Goal: Task Accomplishment & Management: Complete application form

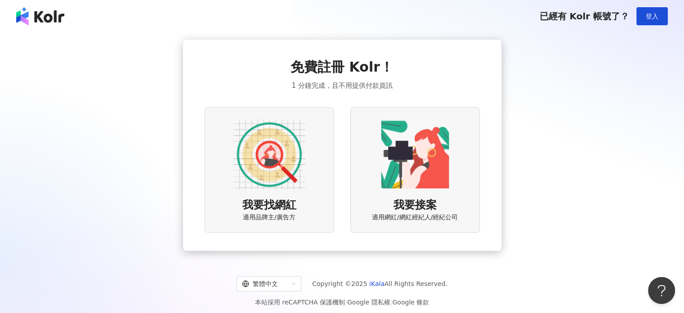
click at [276, 181] on img at bounding box center [269, 154] width 72 height 72
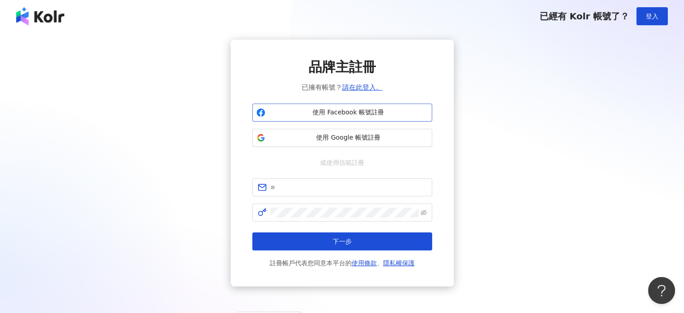
click at [315, 112] on span "使用 Facebook 帳號註冊" at bounding box center [348, 112] width 159 height 9
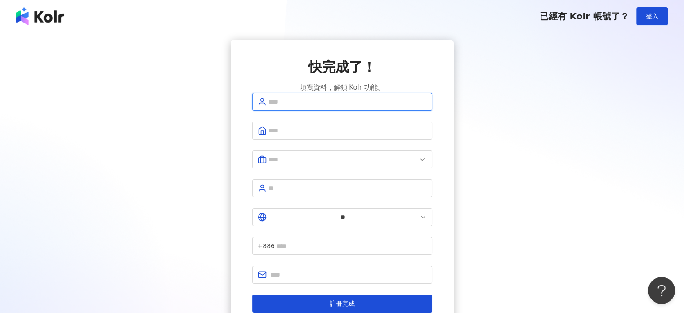
click at [332, 107] on input "text" at bounding box center [348, 102] width 158 height 10
type input "**"
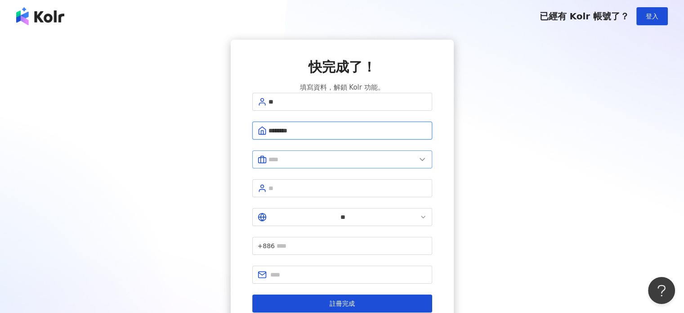
type input "********"
click at [302, 164] on input "text" at bounding box center [343, 159] width 148 height 10
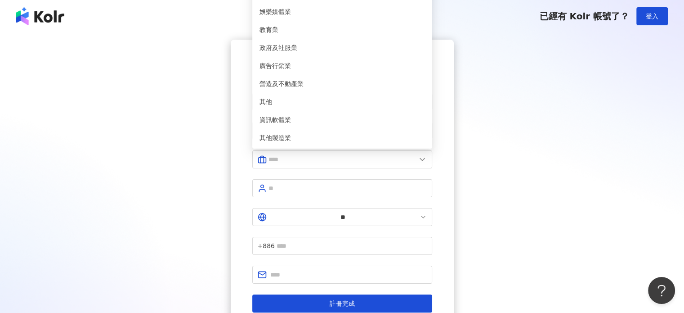
type input "***"
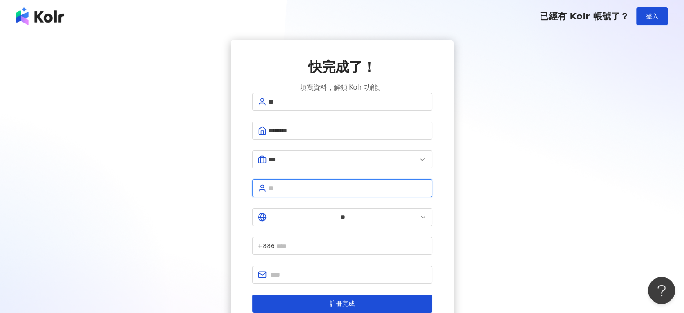
click at [327, 191] on input "text" at bounding box center [348, 188] width 158 height 10
type input "****"
click at [336, 237] on span "+886" at bounding box center [342, 246] width 180 height 18
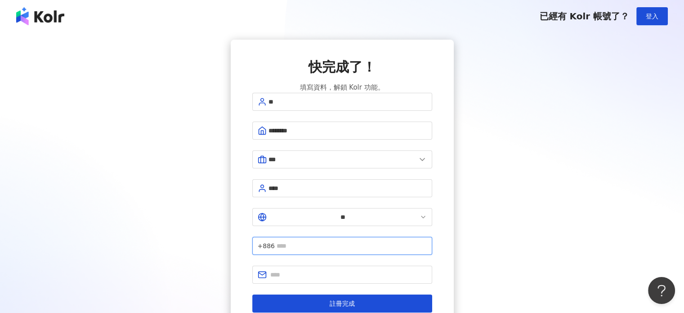
click at [341, 241] on input "text" at bounding box center [352, 246] width 150 height 10
type input "*********"
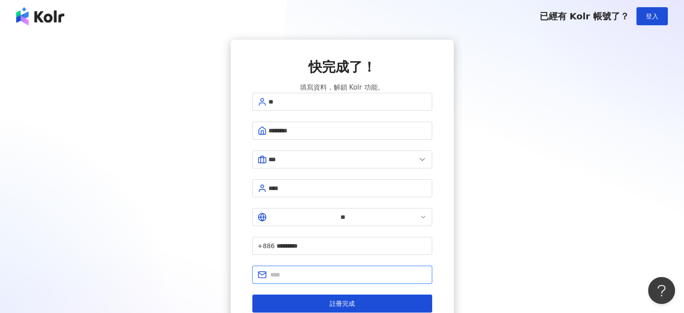
click at [345, 269] on input "text" at bounding box center [348, 274] width 157 height 10
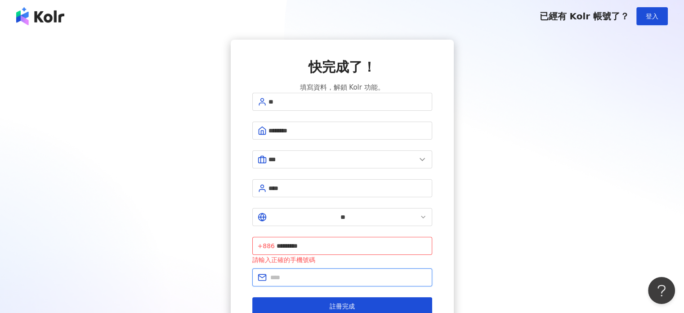
type input "**********"
click at [318, 241] on input "*********" at bounding box center [352, 246] width 150 height 10
type input "**********"
click at [543, 184] on div "**********" at bounding box center [342, 186] width 663 height 293
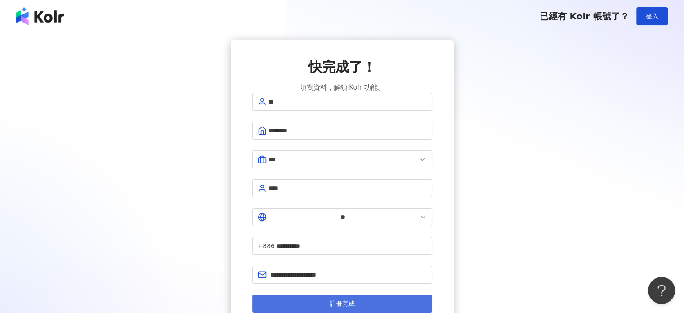
click at [367, 294] on button "註冊完成" at bounding box center [342, 303] width 180 height 18
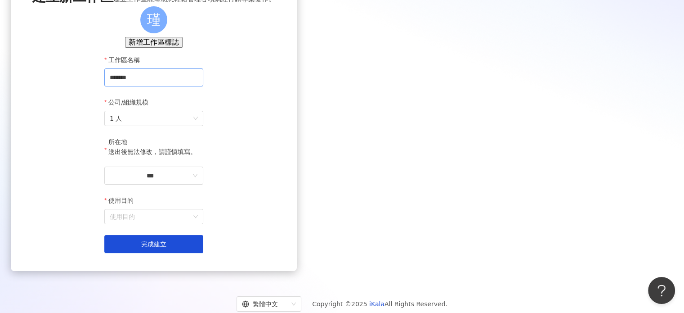
scroll to position [113, 0]
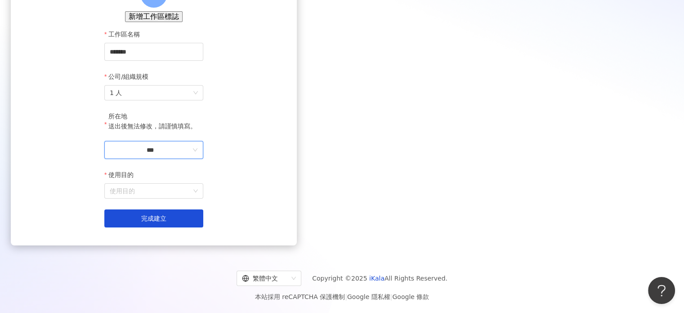
click at [191, 146] on input "***" at bounding box center [150, 150] width 81 height 10
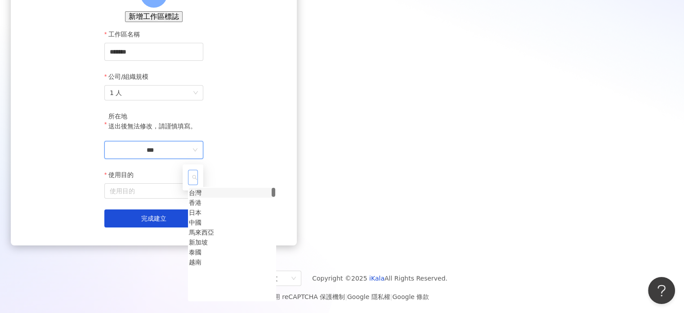
click at [202, 197] on div "台灣" at bounding box center [195, 193] width 13 height 10
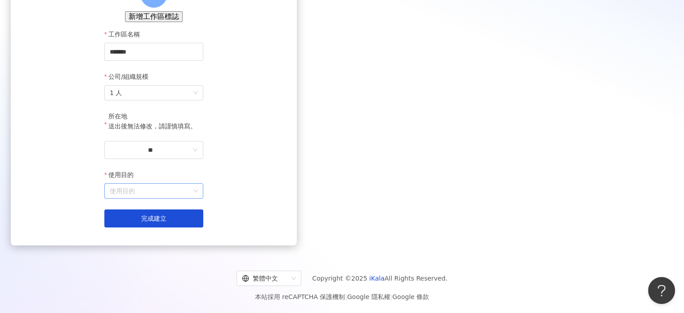
click at [198, 194] on input "使用目的" at bounding box center [154, 191] width 88 height 14
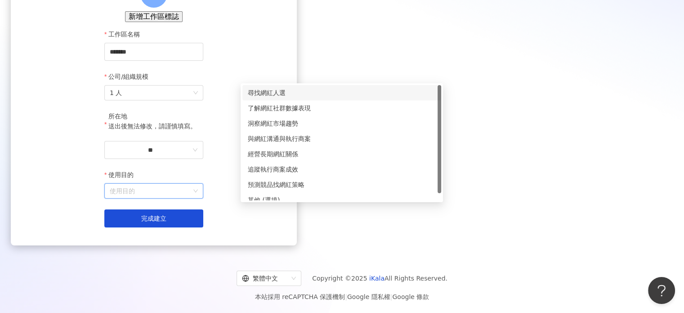
click at [345, 88] on div "尋找網紅人選" at bounding box center [342, 93] width 188 height 10
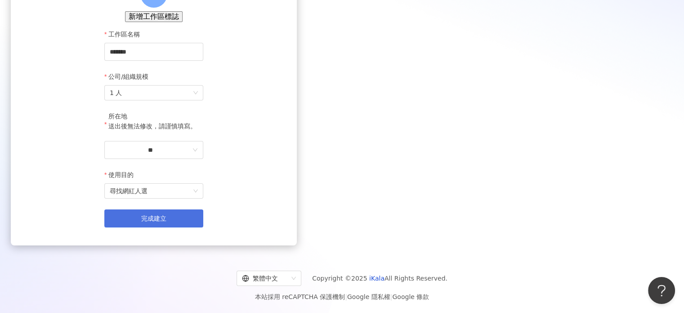
click at [166, 222] on span "完成建立" at bounding box center [153, 218] width 25 height 7
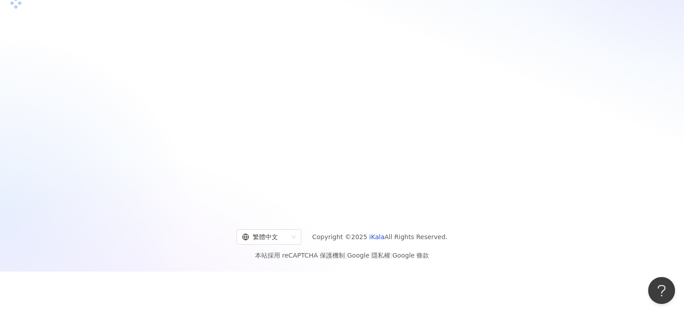
scroll to position [41, 0]
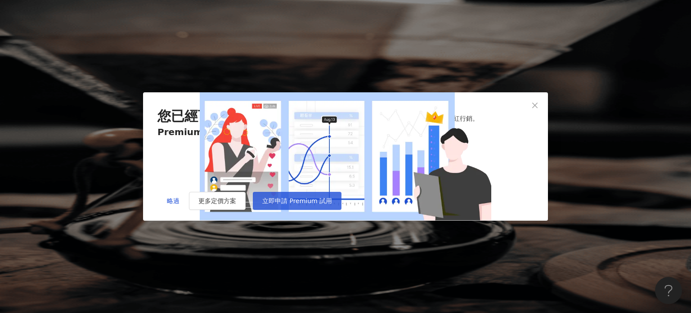
click at [341, 210] on button "立即申請 Premium 試用" at bounding box center [297, 201] width 89 height 18
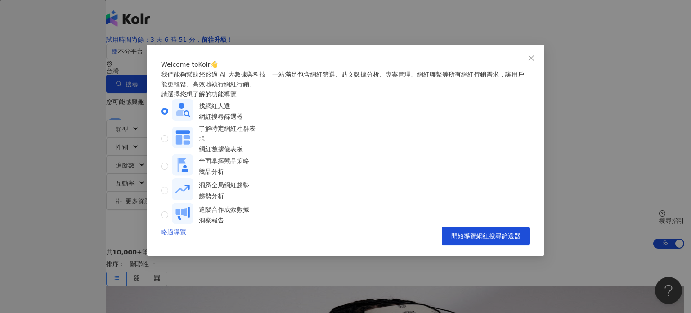
click at [176, 245] on link "略過導覽" at bounding box center [173, 236] width 25 height 18
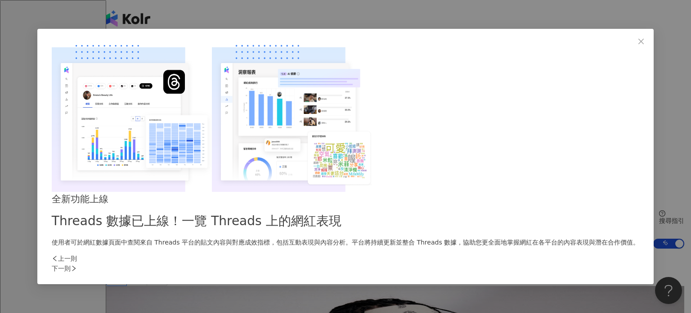
click at [501, 263] on div "下一則" at bounding box center [345, 268] width 587 height 10
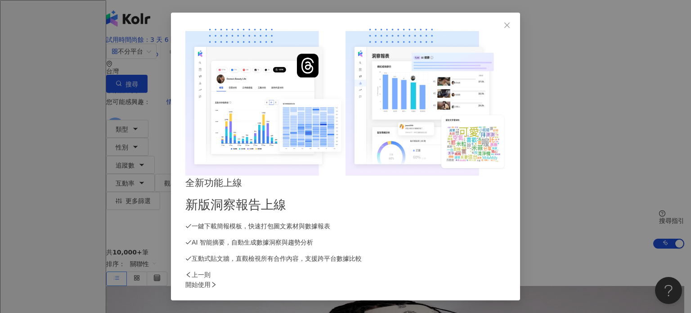
click at [500, 279] on div "開始使用" at bounding box center [345, 284] width 320 height 10
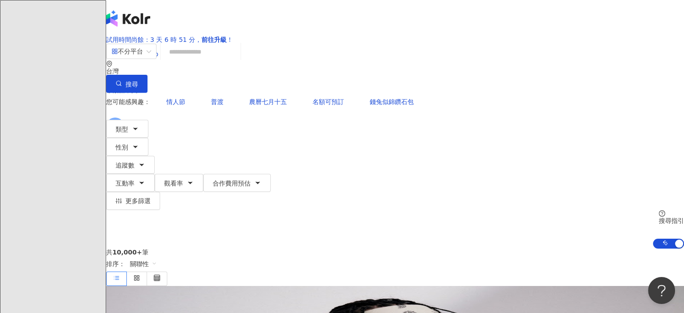
click at [118, 121] on span "瑾" at bounding box center [115, 126] width 6 height 10
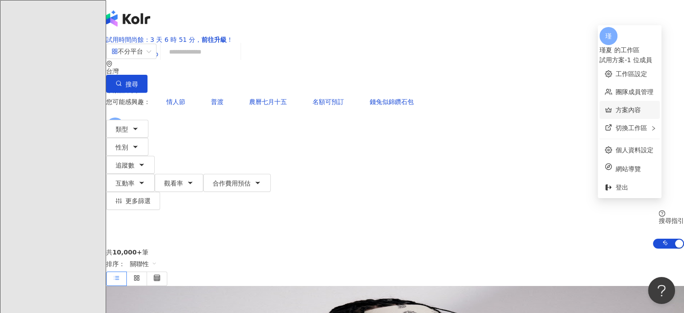
click at [616, 107] on link "方案內容" at bounding box center [628, 109] width 25 height 7
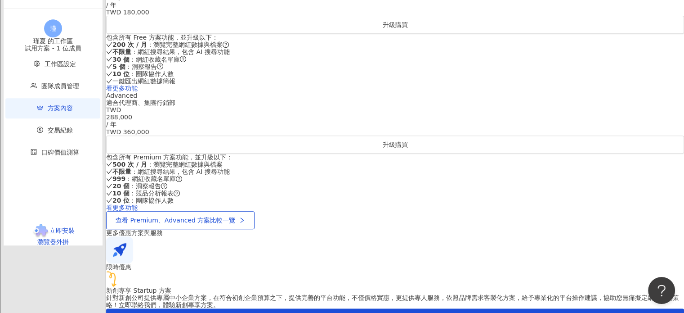
scroll to position [405, 0]
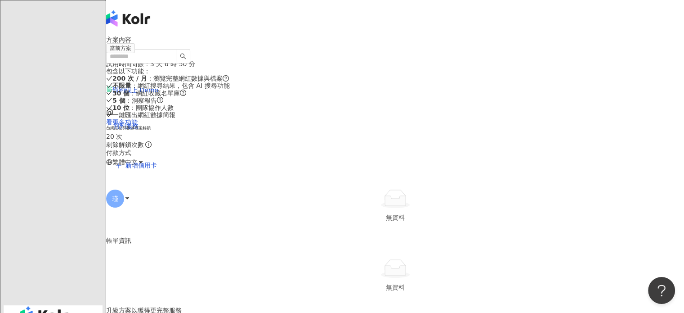
scroll to position [0, 0]
click at [42, 306] on img "button" at bounding box center [44, 315] width 48 height 18
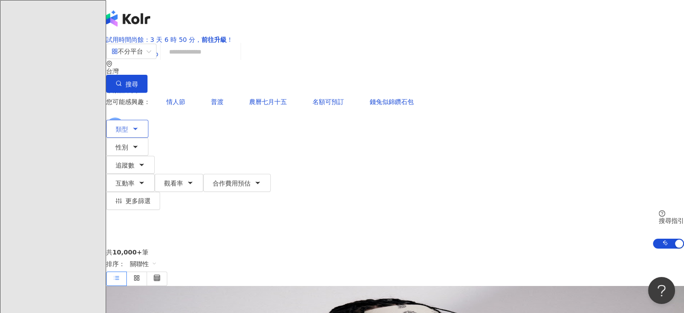
click at [148, 120] on button "類型" at bounding box center [127, 129] width 42 height 18
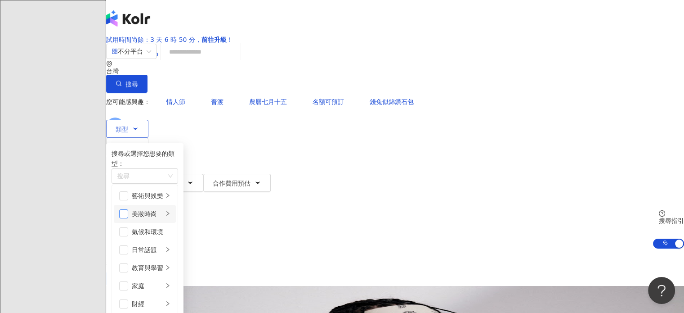
click at [128, 213] on span "button" at bounding box center [123, 213] width 9 height 9
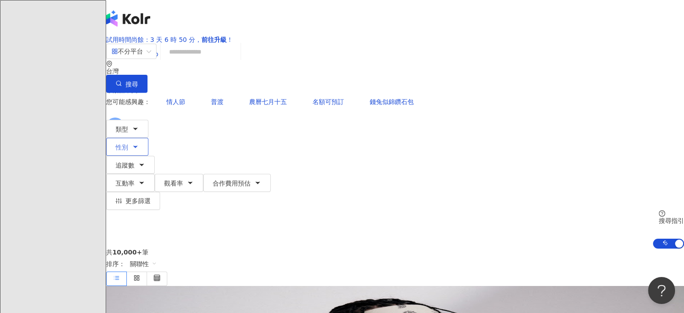
click at [128, 143] on span "性別" at bounding box center [122, 146] width 13 height 7
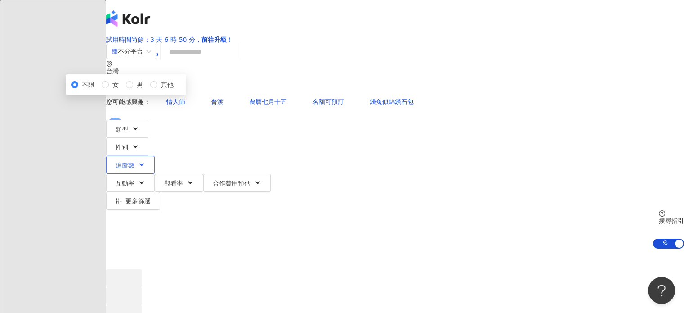
click at [155, 156] on button "追蹤數" at bounding box center [130, 165] width 49 height 18
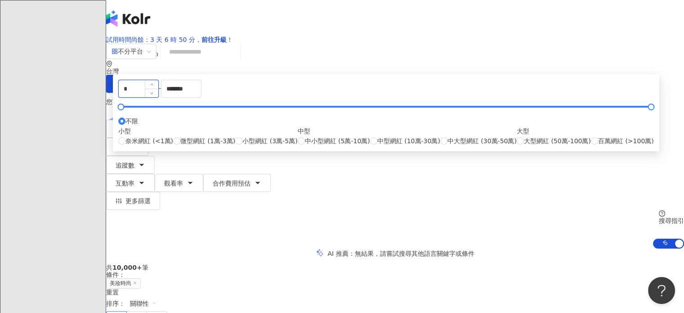
click at [158, 97] on input "*" at bounding box center [139, 88] width 40 height 17
drag, startPoint x: 289, startPoint y: 157, endPoint x: 216, endPoint y: 163, distance: 73.6
type input "*****"
click at [430, 139] on div "***** - ******* 不限 小型 奈米網紅 (<1萬) 微型網紅 (1萬-3萬) 小型網紅 (3萬-5萬) 中型 中小型網紅 (5萬-10萬) 中型…" at bounding box center [386, 112] width 547 height 77
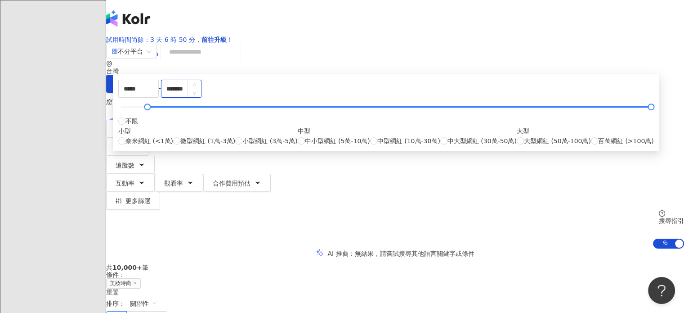
click at [201, 97] on input "*******" at bounding box center [181, 88] width 40 height 17
drag, startPoint x: 387, startPoint y: 155, endPoint x: 372, endPoint y: 155, distance: 14.4
click at [201, 97] on input "*******" at bounding box center [181, 88] width 40 height 17
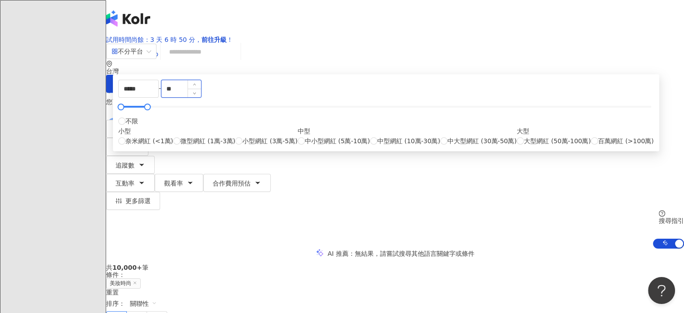
type input "*"
type input "*******"
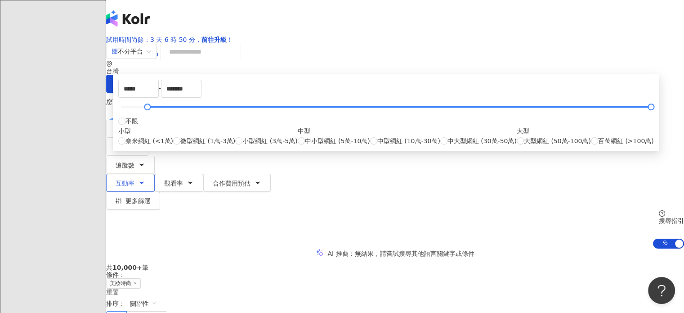
click at [134, 179] on span "互動率" at bounding box center [125, 182] width 19 height 7
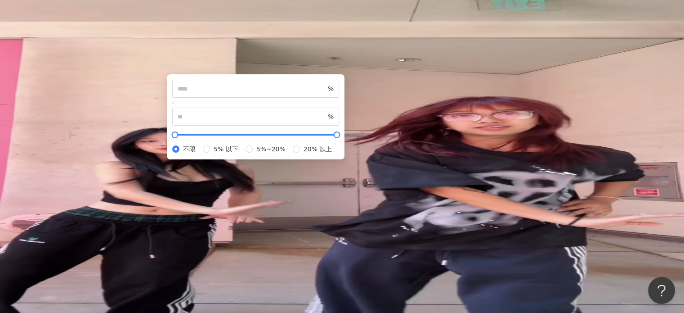
click at [567, 108] on div "您可能感興趣： 情人節 普渡 農曆七月十五 名額可預訂 錢兔似錦鑽石包 類型 性別 追蹤數 互動率 觀看率 合作費用預估 更多篩選 不限 女 男 其他 ***…" at bounding box center [395, 171] width 578 height 156
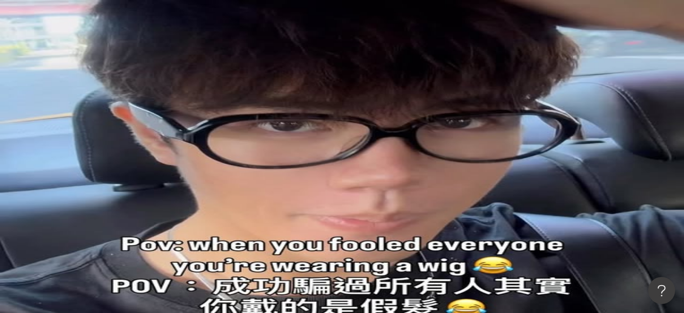
click at [130, 123] on icon at bounding box center [127, 126] width 6 height 6
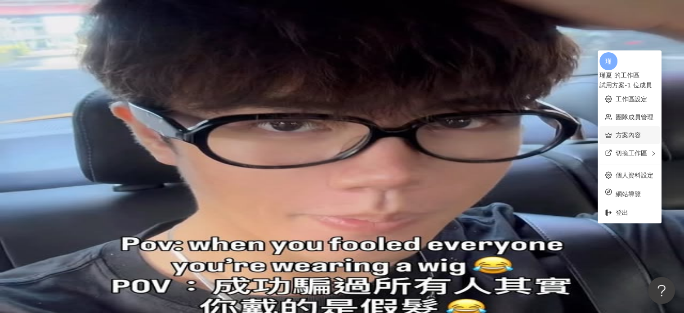
scroll to position [135, 0]
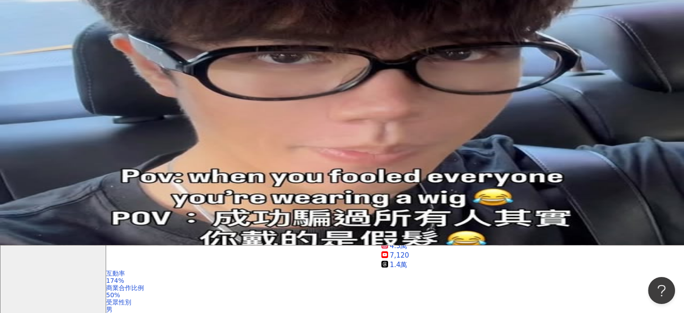
scroll to position [0, 0]
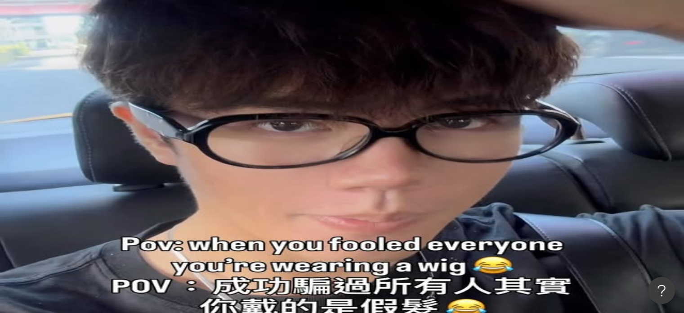
click at [134, 161] on span "追蹤數" at bounding box center [125, 164] width 19 height 7
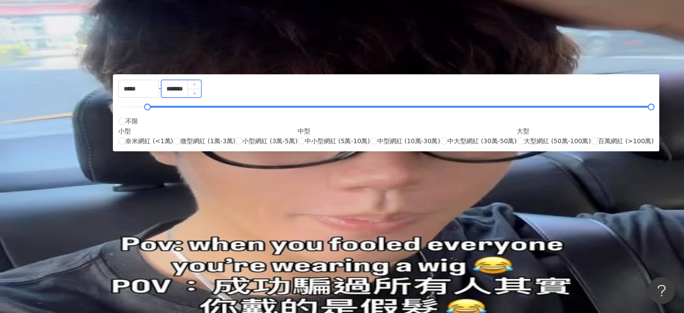
drag, startPoint x: 389, startPoint y: 154, endPoint x: 351, endPoint y: 153, distance: 38.2
click at [201, 97] on input "*******" at bounding box center [181, 88] width 40 height 17
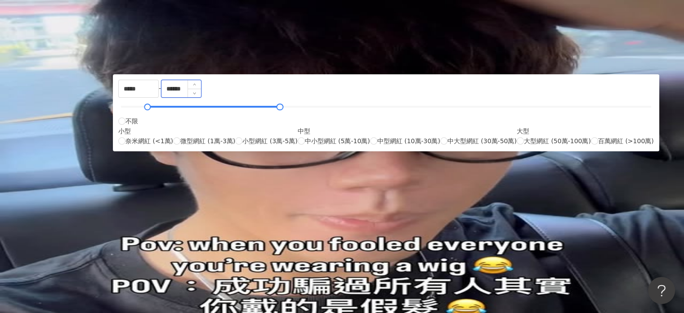
type input "******"
click at [540, 93] on div "您可能感興趣： 情人節 普渡 農曆七月十五 名額可預訂 錢兔似錦鑽石包 類型 性別 追蹤數 互動率 觀看率 合作費用預估 更多篩選 不限 女 男 其他 ***…" at bounding box center [395, 171] width 578 height 156
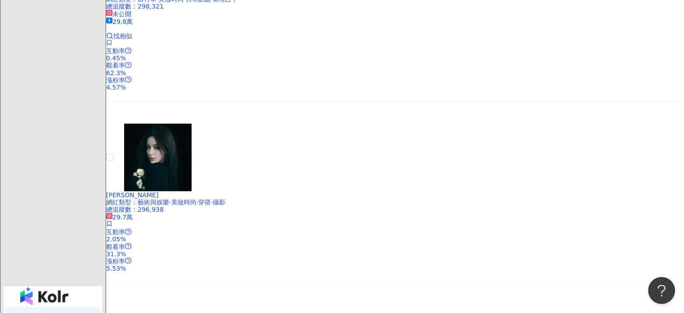
scroll to position [1709, 0]
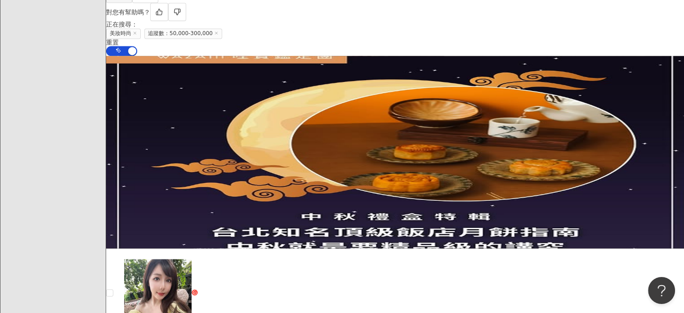
scroll to position [1799, 0]
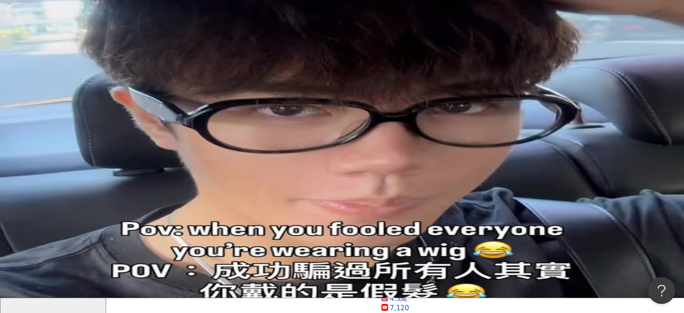
scroll to position [0, 0]
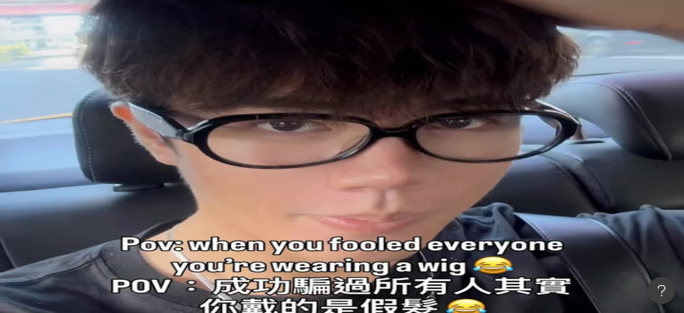
click at [143, 58] on div "不分平台" at bounding box center [127, 51] width 31 height 14
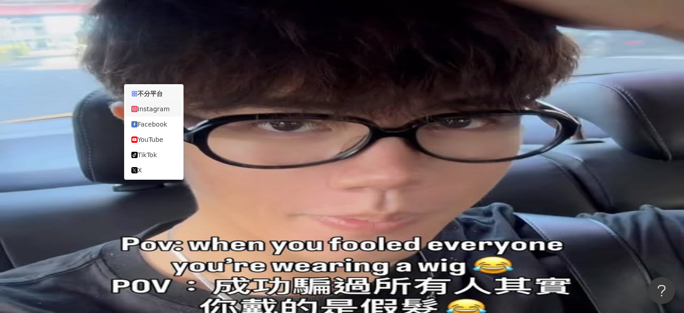
click at [163, 114] on div "Instagram" at bounding box center [153, 109] width 45 height 10
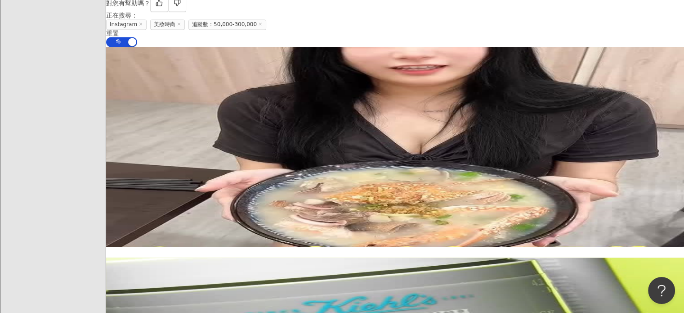
scroll to position [1709, 0]
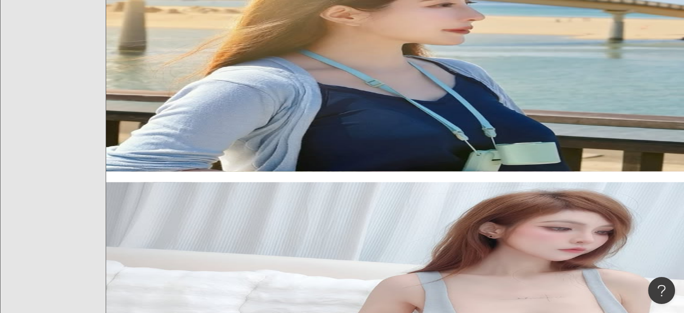
scroll to position [1664, 0]
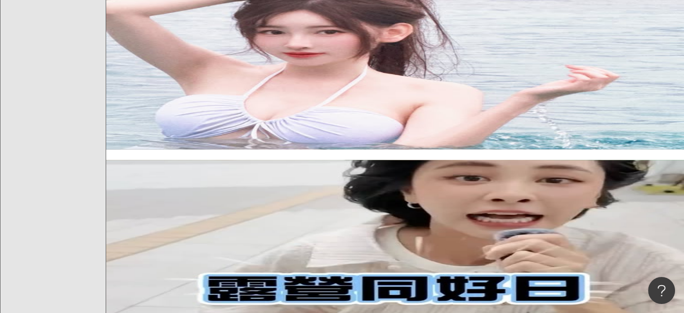
scroll to position [1799, 0]
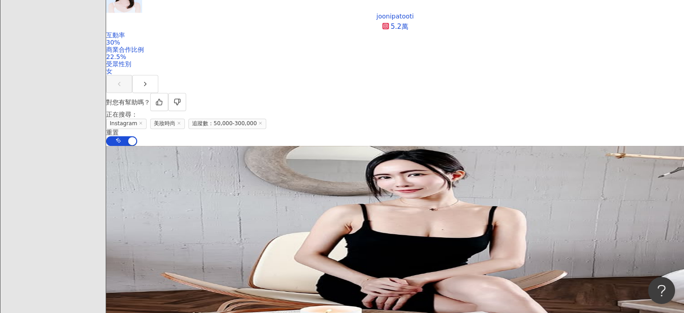
scroll to position [1709, 0]
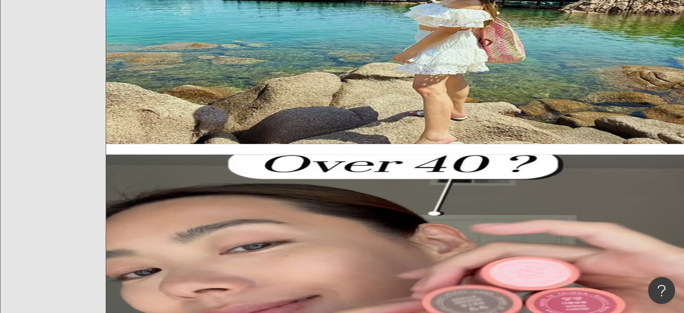
scroll to position [1799, 0]
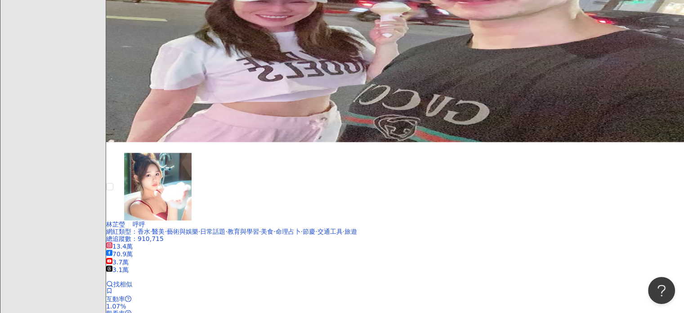
scroll to position [1619, 0]
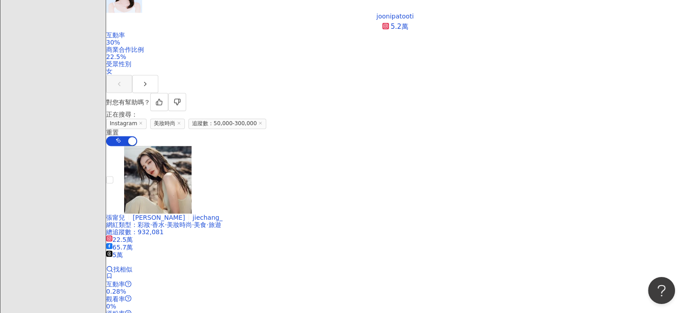
scroll to position [1664, 0]
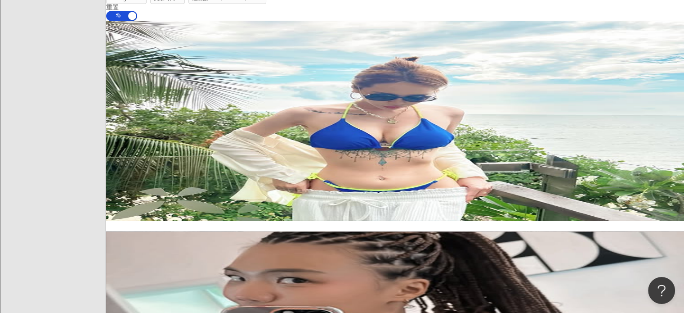
scroll to position [1709, 0]
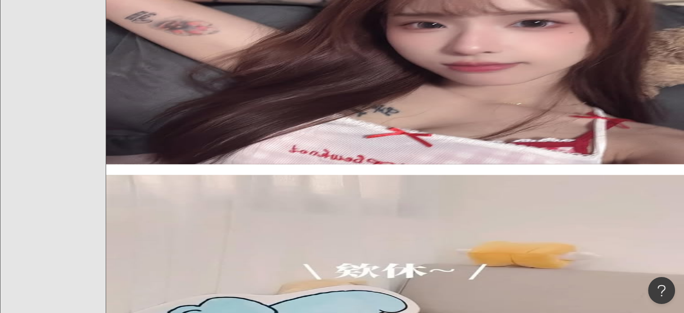
scroll to position [1780, 0]
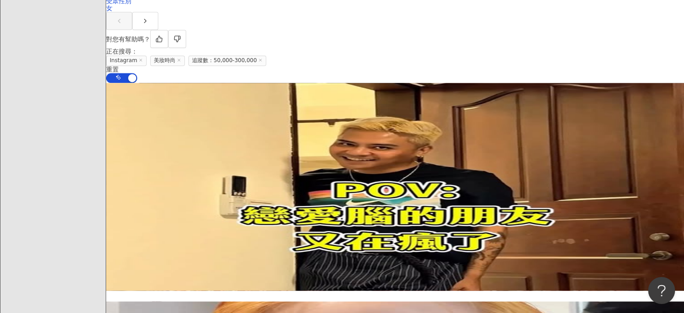
scroll to position [1709, 0]
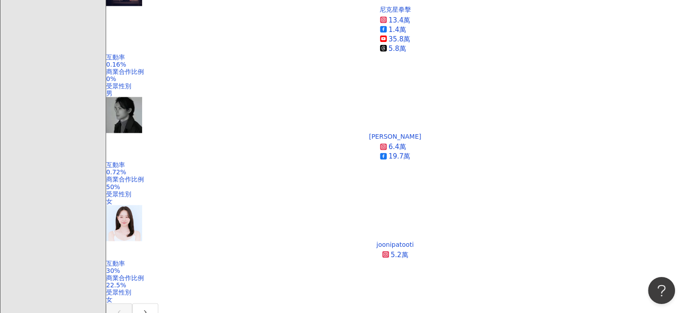
scroll to position [1304, 0]
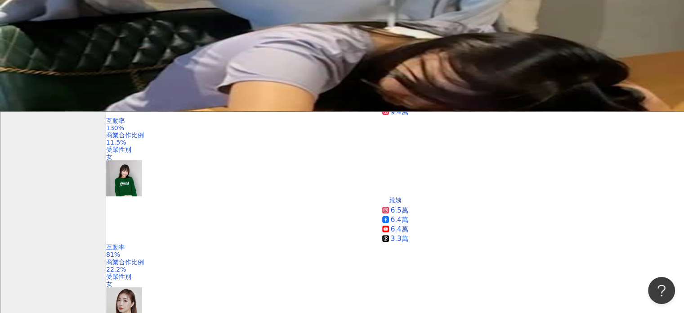
scroll to position [225, 0]
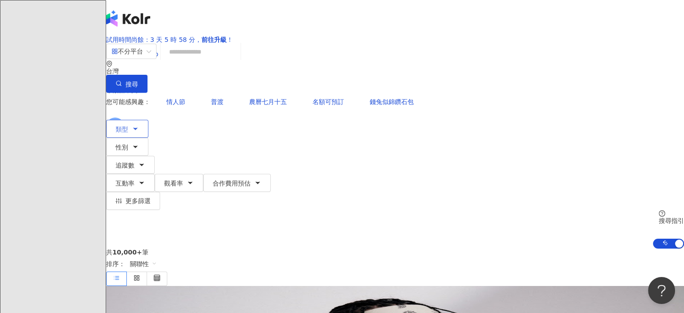
click at [148, 120] on button "類型" at bounding box center [127, 129] width 42 height 18
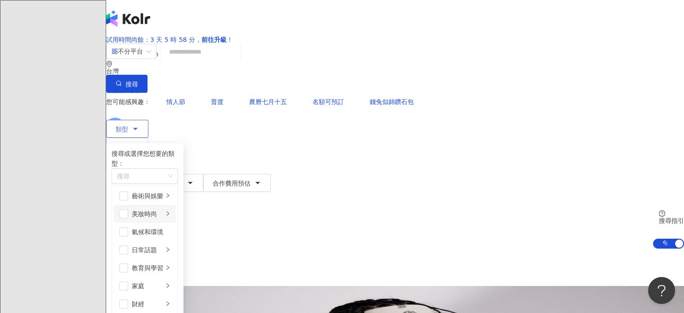
click at [163, 212] on div "美妝時尚" at bounding box center [147, 214] width 31 height 10
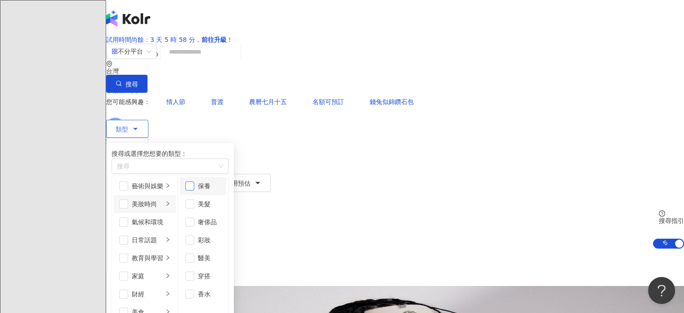
click at [194, 190] on span "button" at bounding box center [189, 185] width 9 height 9
click at [405, 248] on div "共 10,000+ 筆 排序： 關聯性" at bounding box center [395, 266] width 578 height 37
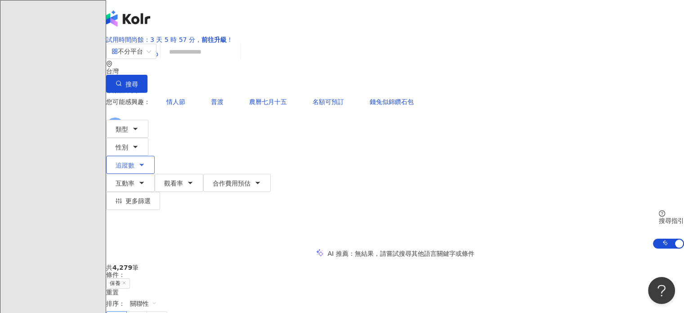
click at [155, 156] on button "追蹤數" at bounding box center [130, 165] width 49 height 18
type input "*"
type input "*******"
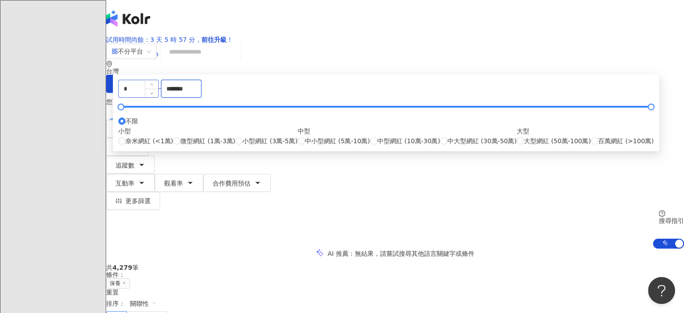
drag, startPoint x: 387, startPoint y: 155, endPoint x: 312, endPoint y: 158, distance: 75.2
click at [312, 146] on div "* - ******* 不限 小型 奈米網紅 (<1萬) 微型網紅 (1萬-3萬) 小型網紅 (3萬-5萬) 中型 中小型網紅 (5萬-10萬) 中型網紅 (…" at bounding box center [386, 113] width 536 height 66
click at [326, 146] on span "中小型網紅 (5萬-10萬)" at bounding box center [337, 141] width 65 height 10
type input "*****"
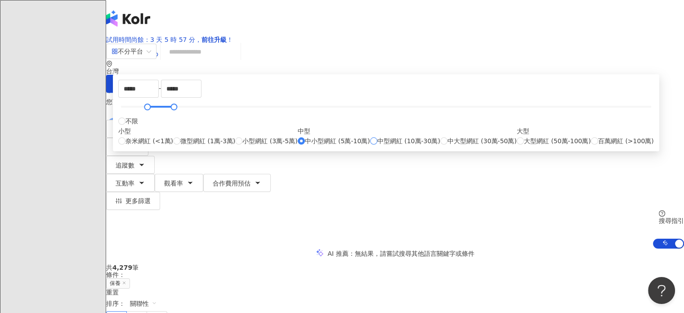
click at [377, 146] on span "中型網紅 (10萬-30萬)" at bounding box center [408, 141] width 63 height 10
type input "******"
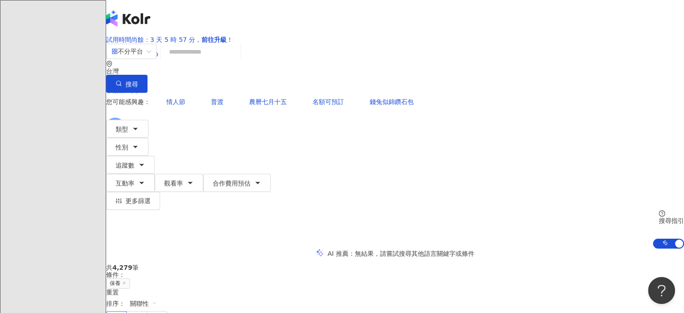
click at [518, 264] on div "共 4,279 筆 條件 ： 保養 重置 排序： 關聯性" at bounding box center [395, 295] width 578 height 62
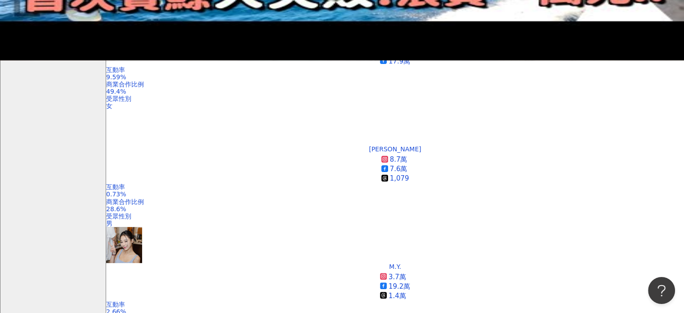
scroll to position [135, 0]
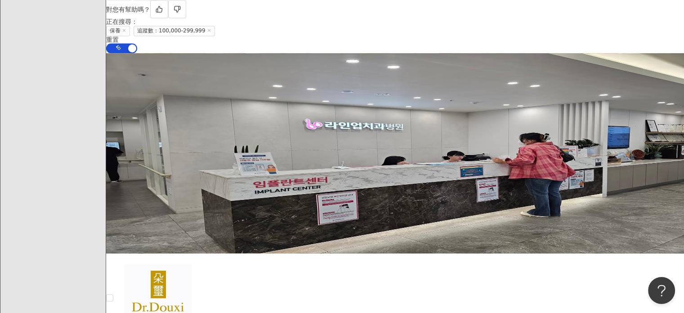
scroll to position [1709, 0]
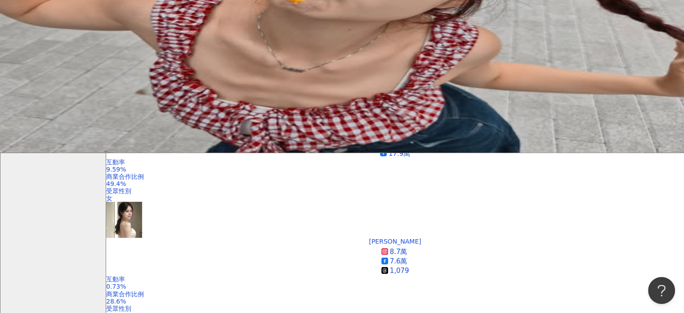
scroll to position [116, 0]
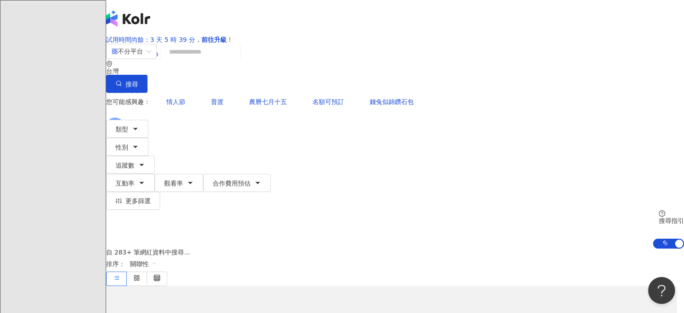
click at [251, 55] on div "不分平台 台灣 搜尋 您可能感興趣： 情人節 普渡 農曆七月十五 名額可預訂 錢兔似錦鑽石包 類型 性別 追蹤數 互動率 觀看率 合作費用預估 更多篩選 不限…" at bounding box center [395, 145] width 578 height 205
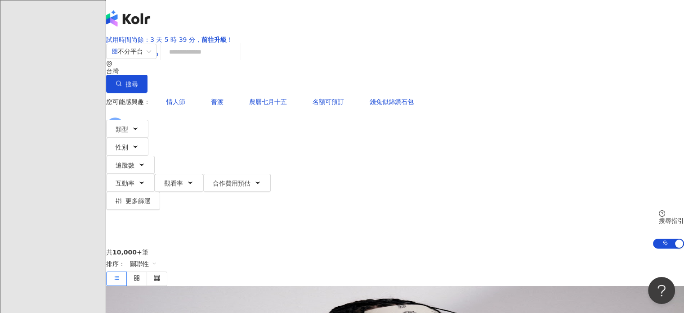
click at [237, 60] on input "search" at bounding box center [200, 51] width 73 height 17
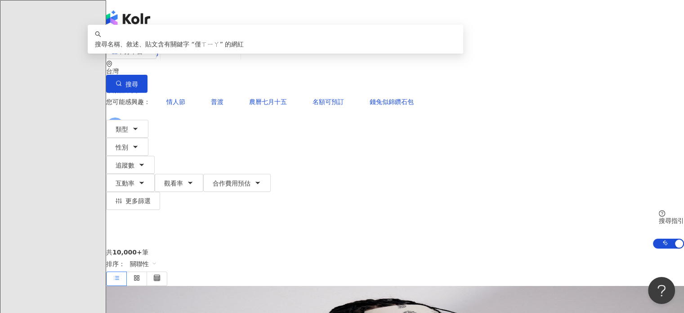
type input "**"
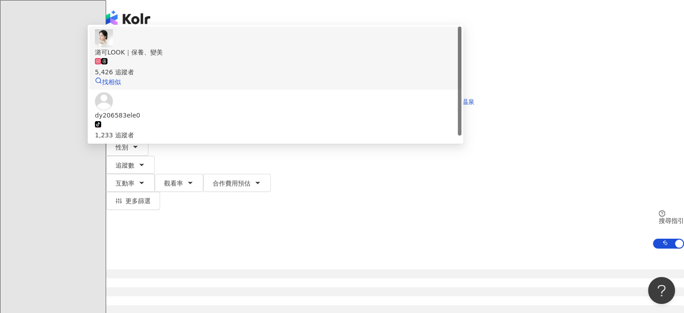
click at [272, 77] on div "5,426 追蹤者" at bounding box center [275, 67] width 361 height 20
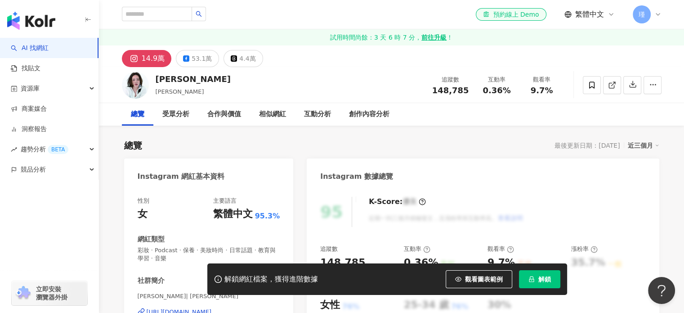
drag, startPoint x: 638, startPoint y: 14, endPoint x: 664, endPoint y: 18, distance: 25.9
click at [664, 18] on div "el-icon-cs 預約線上 Demo 繁體中文 瑾" at bounding box center [392, 14] width 576 height 29
click at [658, 16] on icon at bounding box center [657, 14] width 7 height 7
drag, startPoint x: 188, startPoint y: 91, endPoint x: 148, endPoint y: 93, distance: 41.0
click at [148, 93] on div "高宇蓁 jeanjeankao 追蹤數 148,785 互動率 0.36% 觀看率 9.7%" at bounding box center [392, 85] width 576 height 36
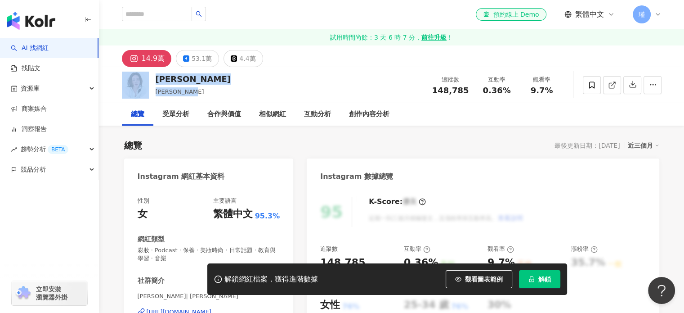
click at [164, 93] on span "jeanjeankao" at bounding box center [180, 91] width 49 height 7
drag, startPoint x: 196, startPoint y: 95, endPoint x: 155, endPoint y: 95, distance: 41.4
click at [155, 95] on div "高宇蓁 jeanjeankao 追蹤數 148,785 互動率 0.36% 觀看率 9.7%" at bounding box center [392, 85] width 576 height 36
copy span "jeanjeankao"
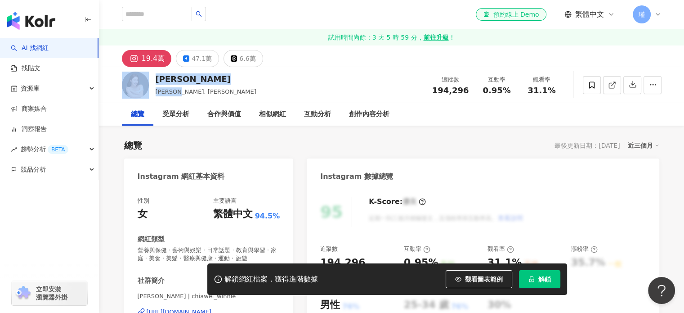
click at [148, 88] on div "張家瑋 Winnie 張家瑋, 瑋瑋 追蹤數 194,296 互動率 0.95% 觀看率 31.1%" at bounding box center [392, 85] width 576 height 36
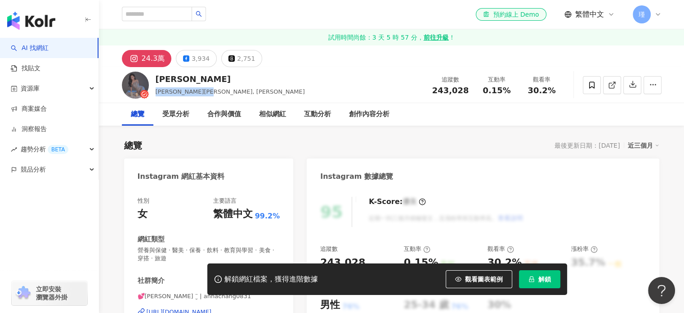
drag, startPoint x: 148, startPoint y: 91, endPoint x: 157, endPoint y: 95, distance: 8.9
click at [157, 95] on div "[PERSON_NAME] [PERSON_NAME][PERSON_NAME], [PERSON_NAME] C 追蹤數 243,028 互動率 0.15%…" at bounding box center [392, 85] width 576 height 36
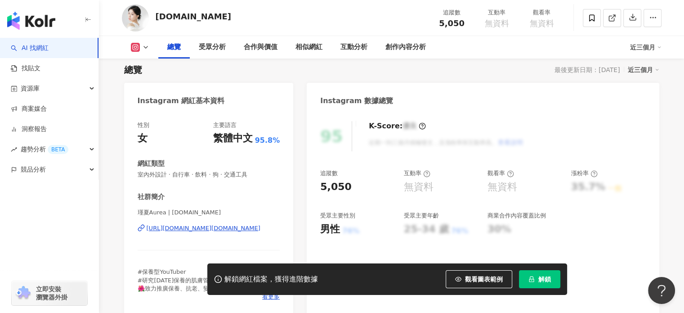
scroll to position [90, 0]
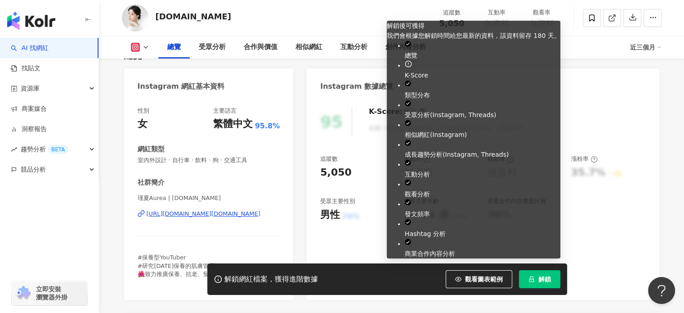
click at [550, 286] on button "解鎖" at bounding box center [539, 279] width 41 height 18
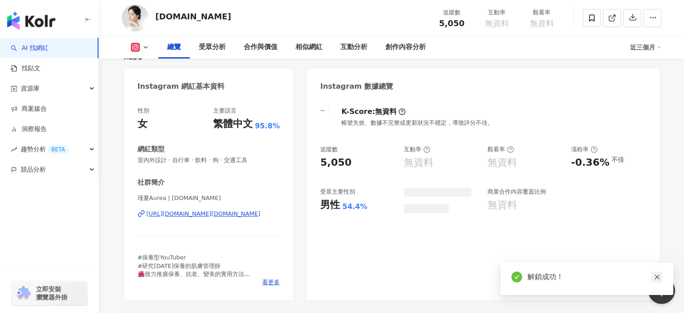
click at [659, 279] on icon "close" at bounding box center [657, 276] width 6 height 6
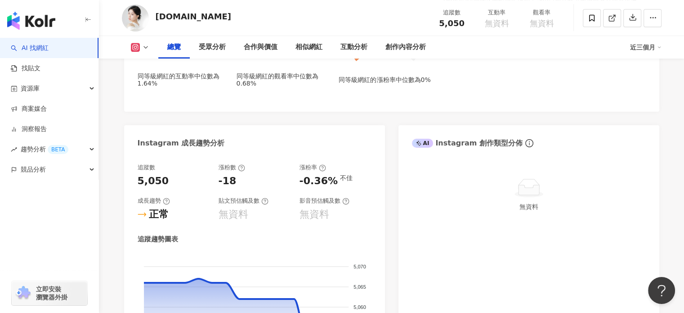
scroll to position [360, 0]
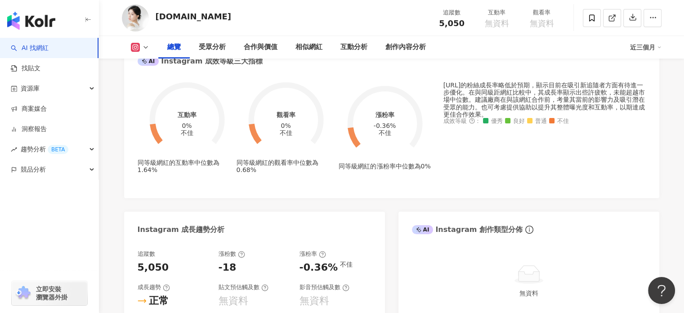
click at [657, 37] on div "總覽 受眾分析 合作與價值 相似網紅 互動分析 創作內容分析 近三個月" at bounding box center [392, 47] width 540 height 22
click at [652, 45] on div "近三個月" at bounding box center [645, 47] width 31 height 14
click at [651, 82] on link "近六個月" at bounding box center [649, 84] width 25 height 7
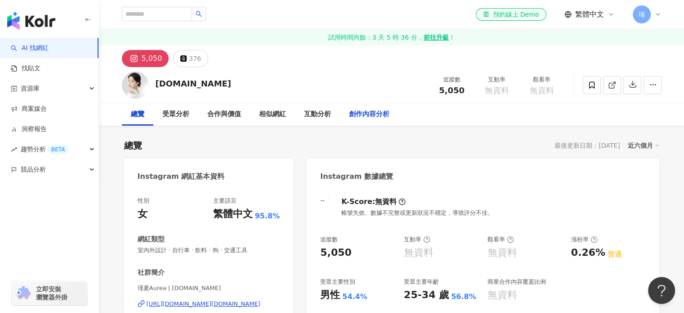
click at [376, 118] on div "創作內容分析" at bounding box center [369, 114] width 40 height 11
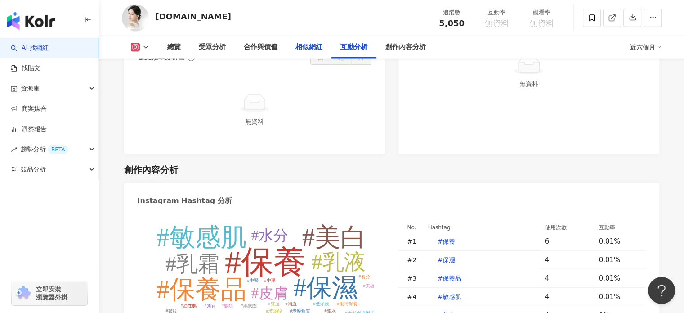
click at [307, 44] on div "相似網紅" at bounding box center [309, 47] width 27 height 11
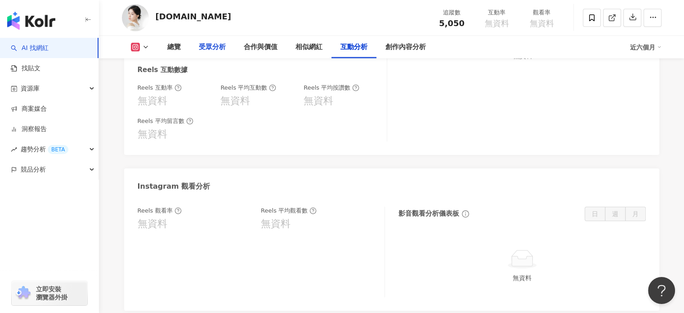
click at [228, 41] on div "受眾分析" at bounding box center [212, 47] width 45 height 22
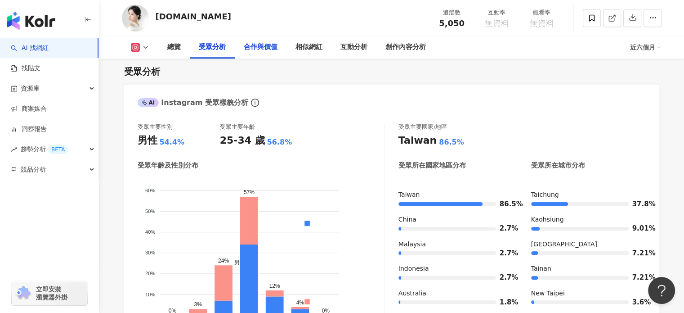
click at [275, 49] on div "合作與價值" at bounding box center [261, 47] width 34 height 11
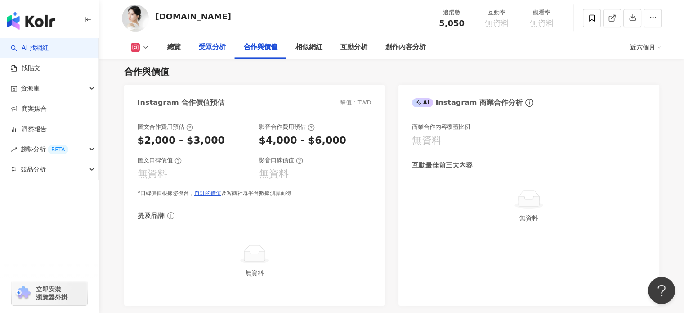
click at [202, 49] on div "受眾分析" at bounding box center [212, 47] width 27 height 11
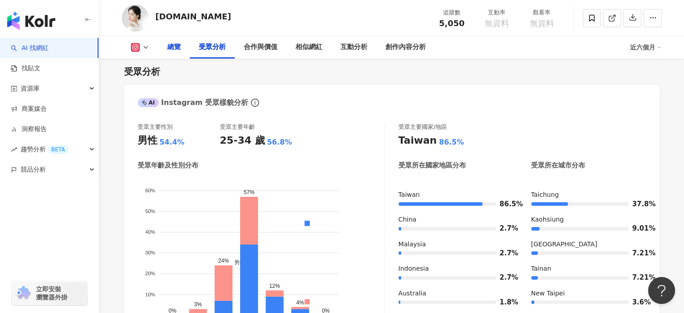
click at [170, 49] on div "總覽" at bounding box center [173, 47] width 13 height 11
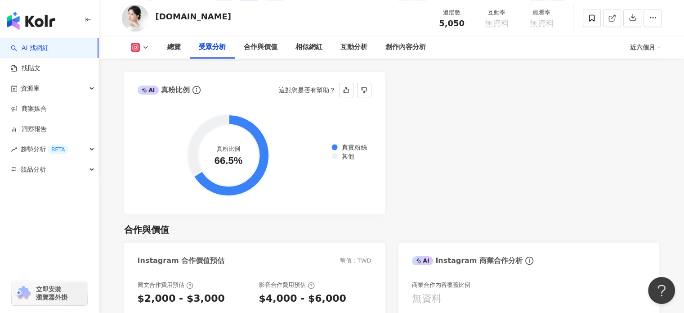
scroll to position [1151, 0]
